Goal: Information Seeking & Learning: Find specific fact

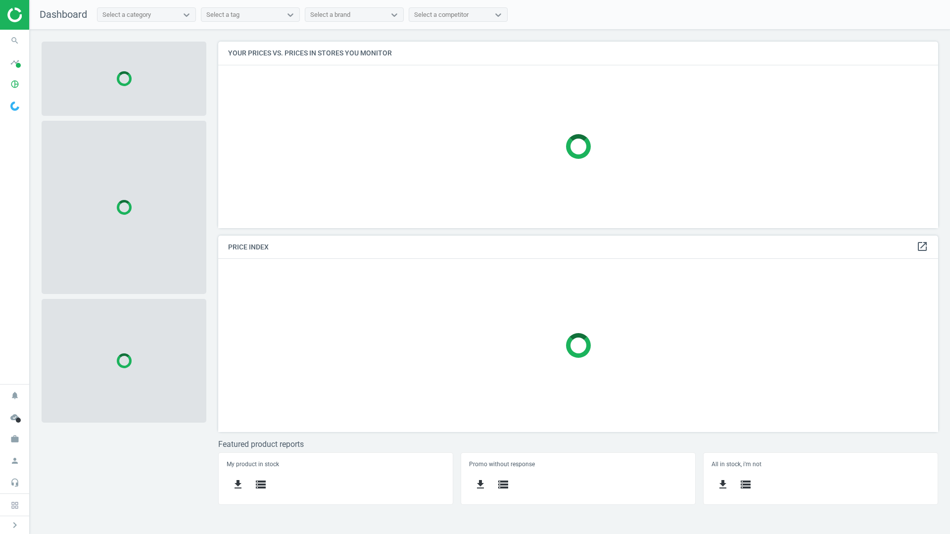
scroll to position [201, 735]
click at [13, 37] on icon "search" at bounding box center [14, 40] width 19 height 19
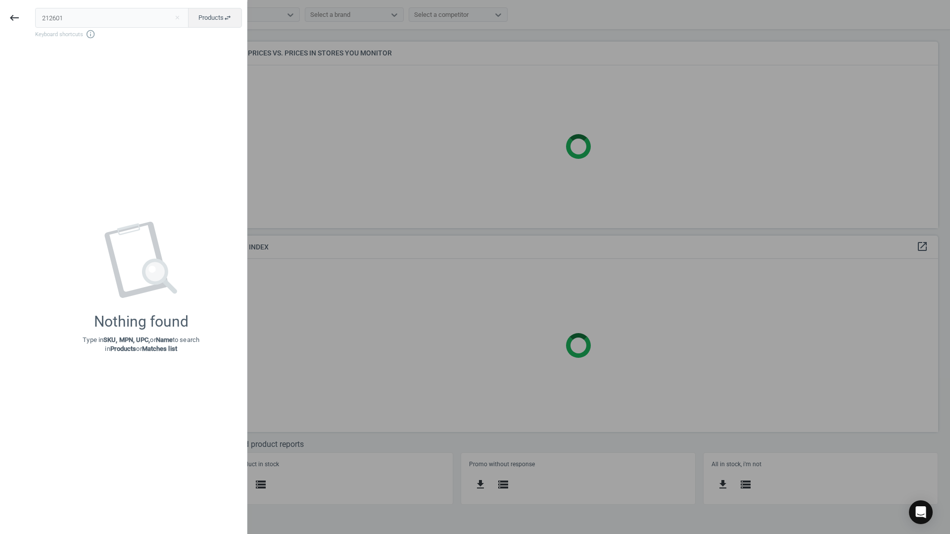
type input "212601"
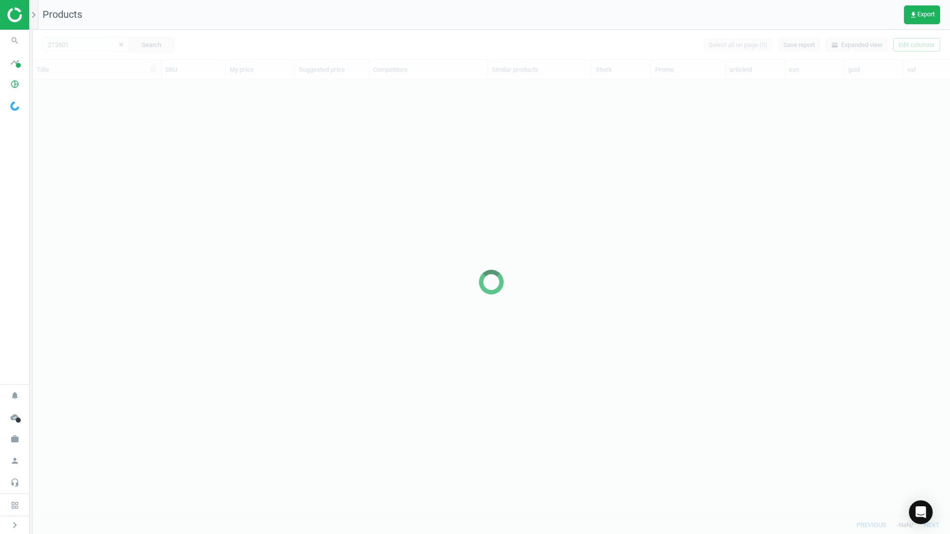
scroll to position [420, 910]
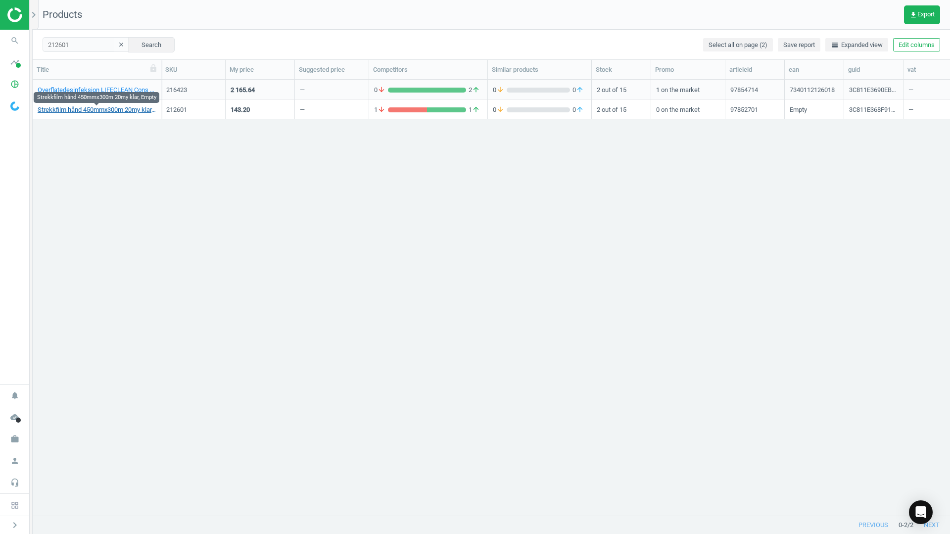
click at [72, 109] on link "Strekkfilm hånd 450mmx300m 20my klar, Empty" at bounding box center [97, 109] width 118 height 9
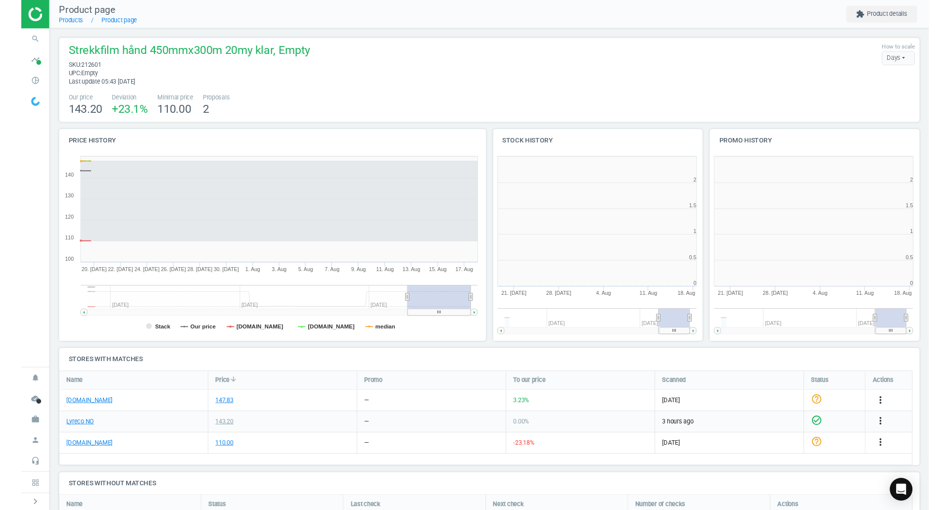
scroll to position [213, 233]
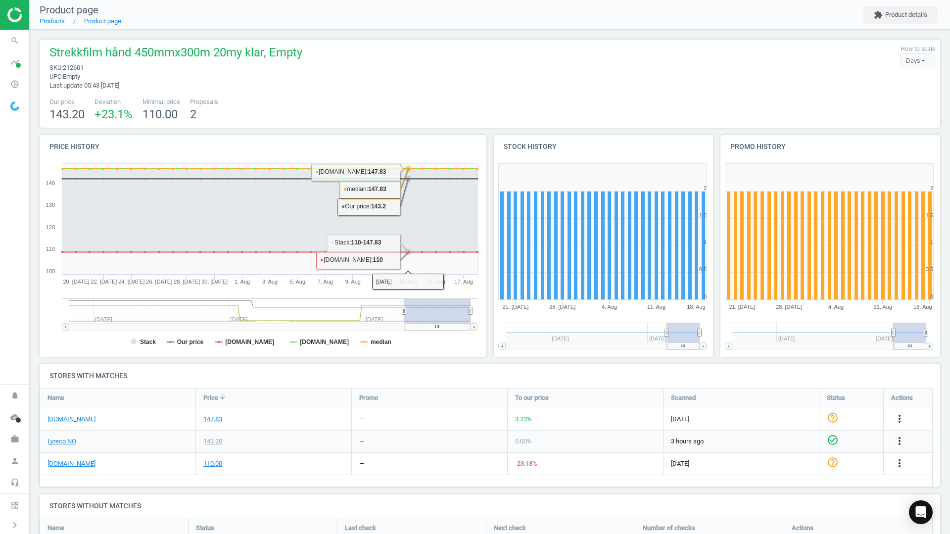
drag, startPoint x: 467, startPoint y: 104, endPoint x: 325, endPoint y: 166, distance: 155.3
click at [467, 103] on div "Our price 143.20 Deviation +23.1 % Minimal price 110.00 Proposals 2" at bounding box center [490, 109] width 890 height 25
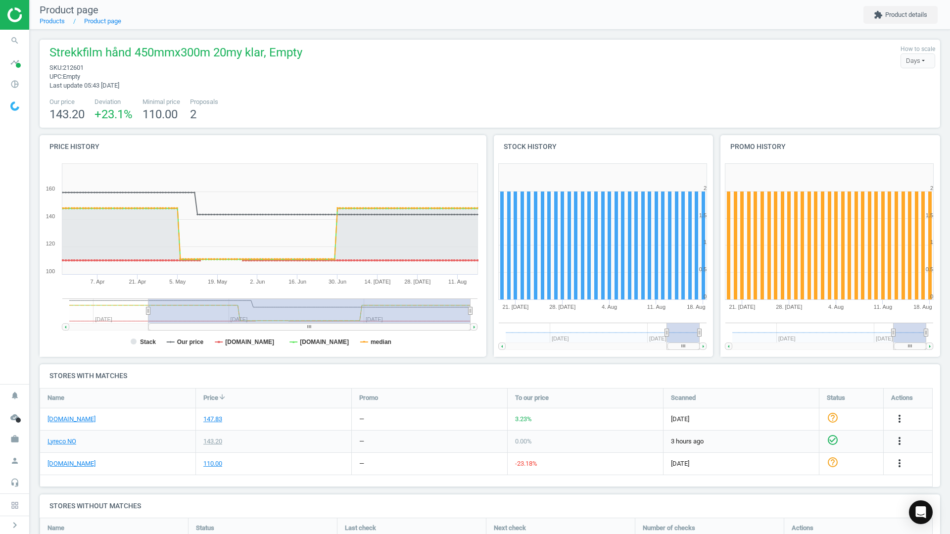
drag, startPoint x: 405, startPoint y: 311, endPoint x: 148, endPoint y: 309, distance: 256.8
click at [148, 309] on icon at bounding box center [148, 310] width 4 height 7
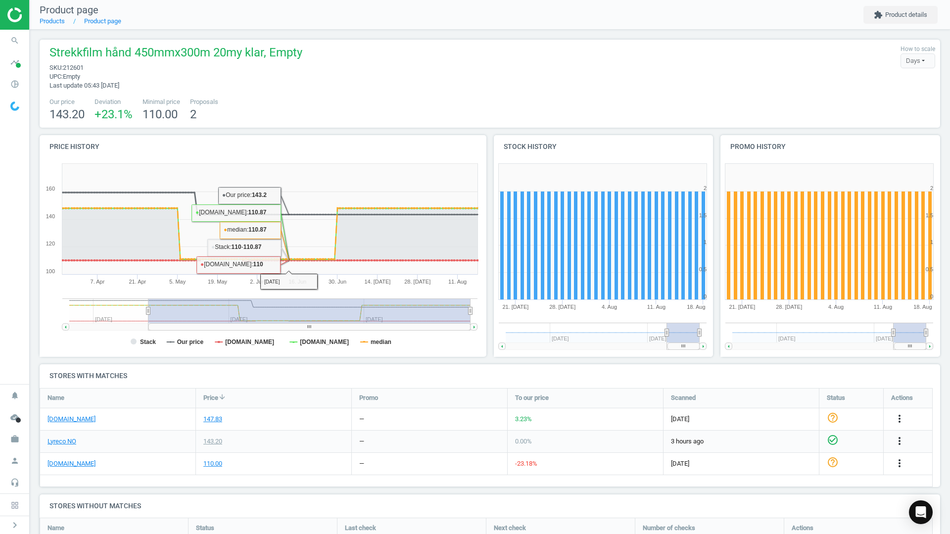
click at [384, 92] on div "Strekkfilm hånd 450mmx300m 20my klar, Empty sku : 212601 upc : Empty Last updat…" at bounding box center [490, 84] width 900 height 88
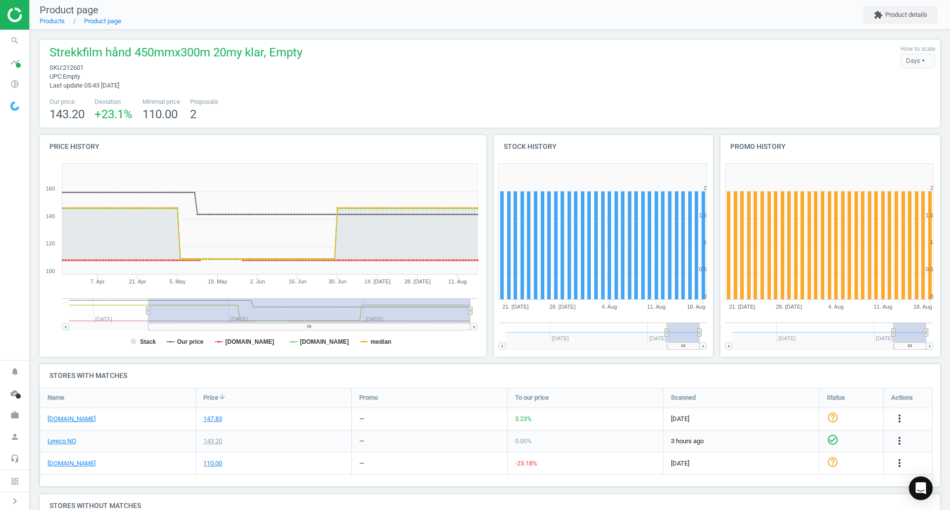
drag, startPoint x: 474, startPoint y: 103, endPoint x: 470, endPoint y: 98, distance: 7.0
click at [474, 103] on div "Our price 143.20 Deviation +23.1 % Minimal price 110.00 Proposals 2" at bounding box center [490, 109] width 890 height 25
click at [78, 67] on span "212601" at bounding box center [73, 67] width 21 height 7
copy span "212601"
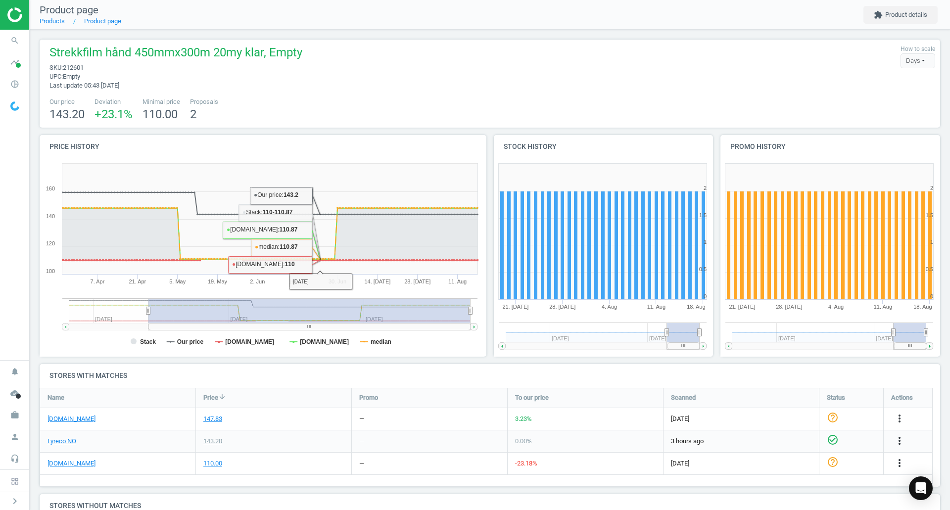
click at [417, 76] on div "Strekkfilm hånd 450mmx300m 20my klar, Empty sku : 212601 upc : Empty Last updat…" at bounding box center [490, 68] width 890 height 46
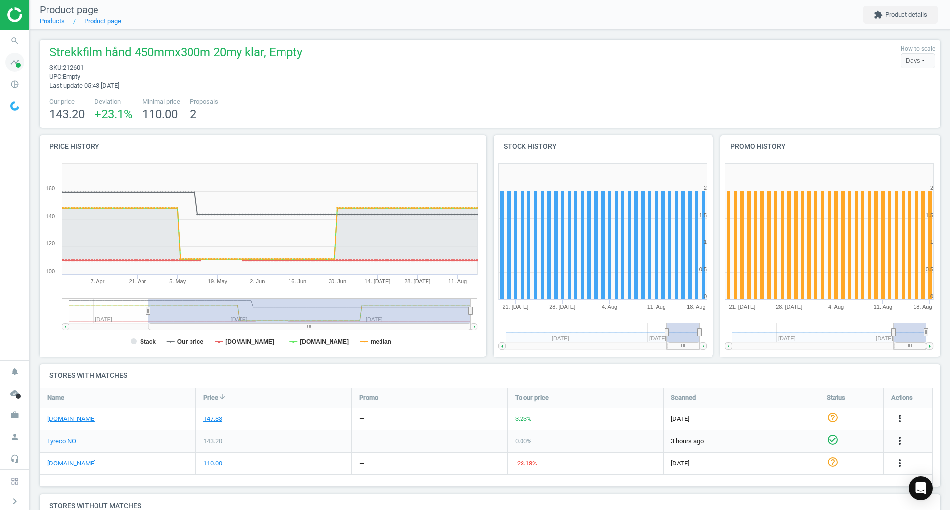
click at [14, 61] on icon "timeline" at bounding box center [14, 62] width 19 height 19
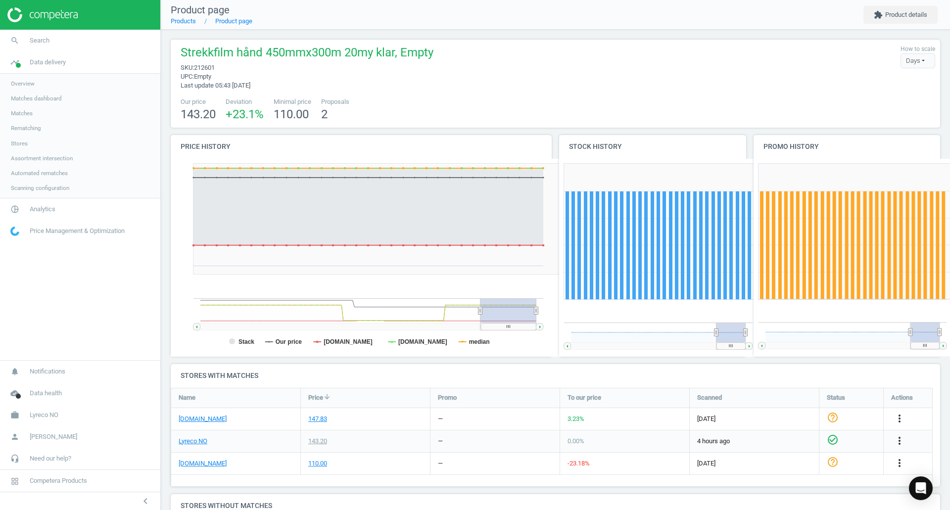
scroll to position [305, 777]
